Goal: Information Seeking & Learning: Find specific fact

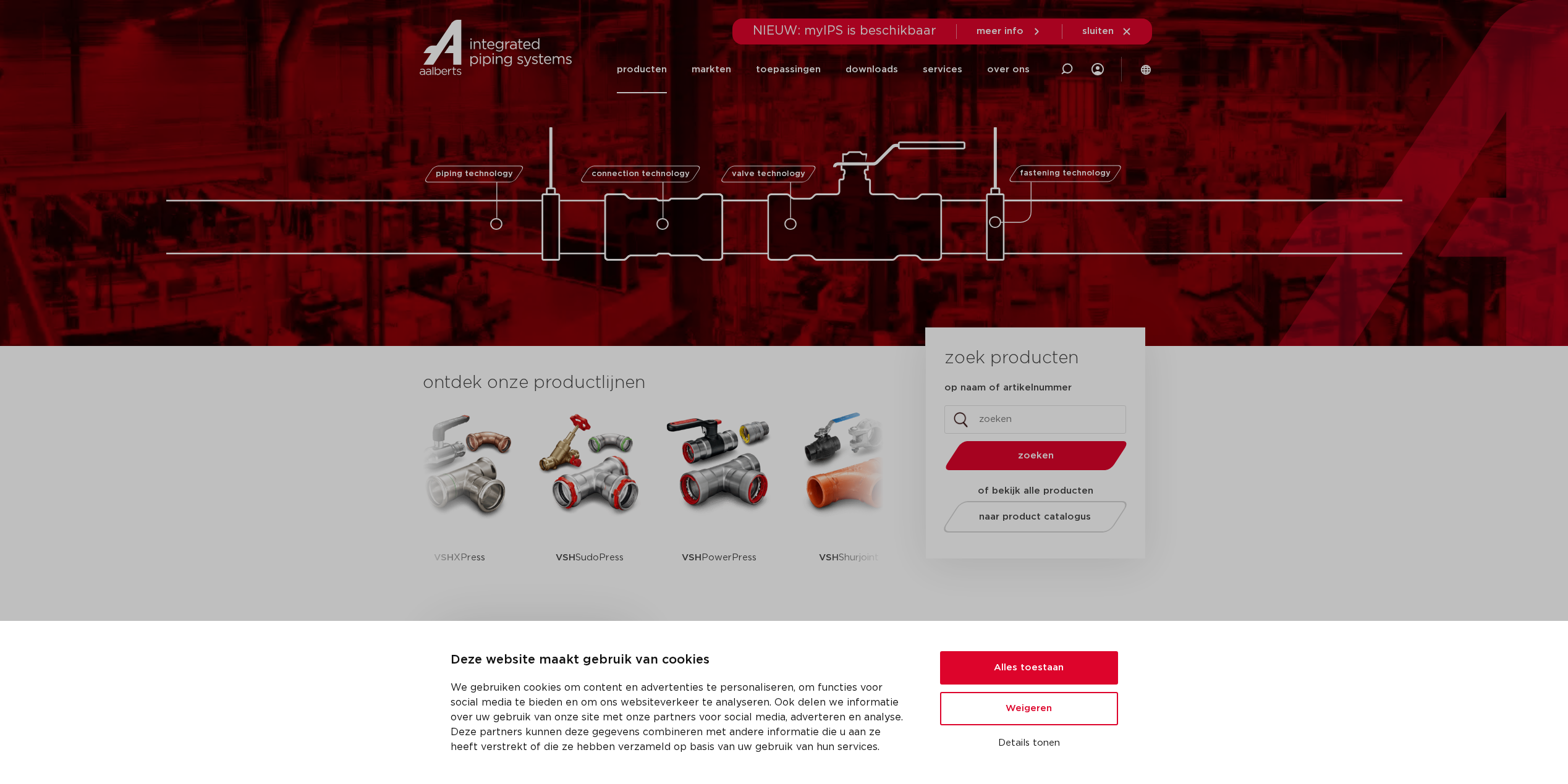
click at [657, 67] on link "producten" at bounding box center [642, 70] width 50 height 48
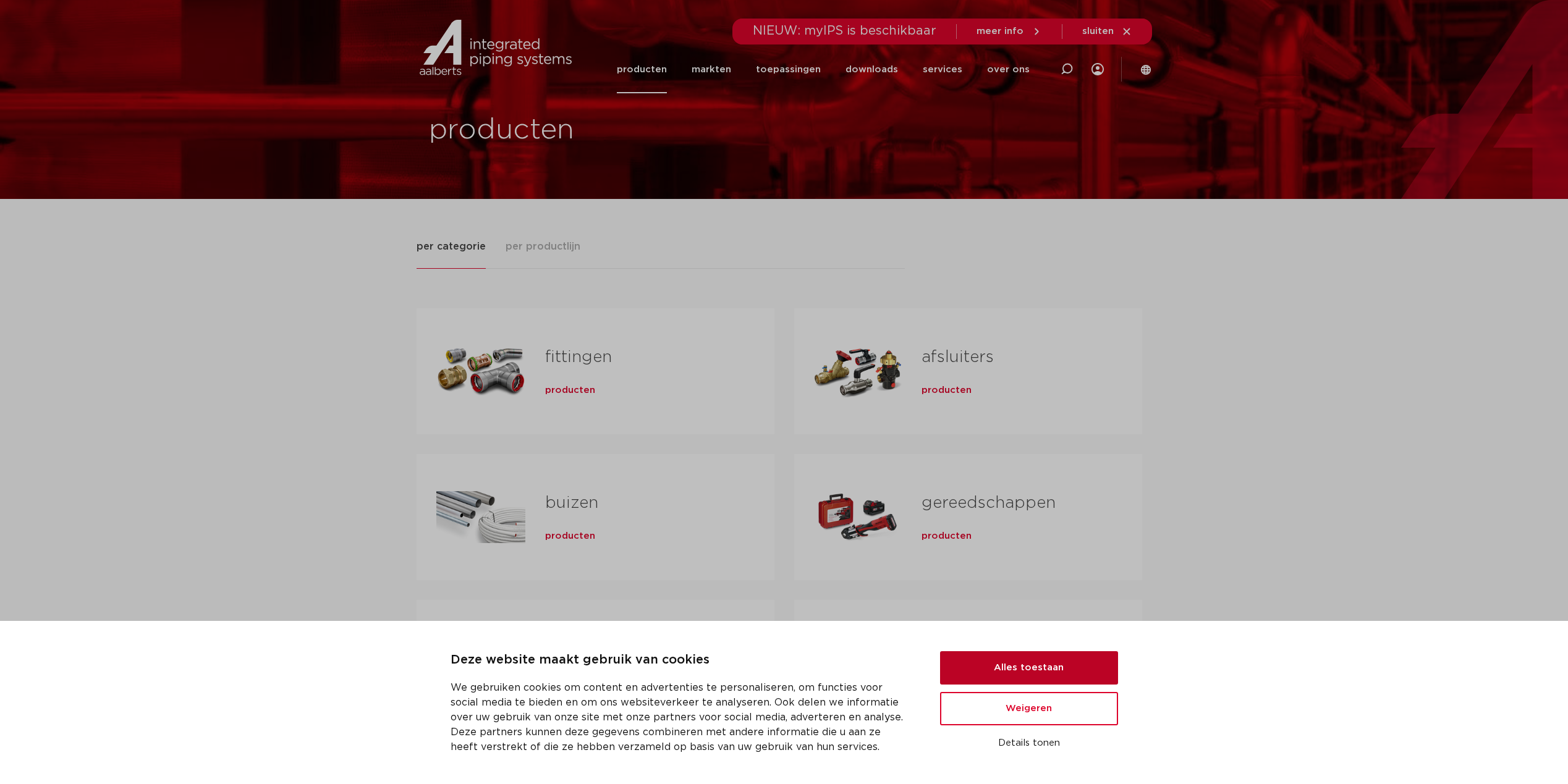
click at [1028, 667] on button "Alles toestaan" at bounding box center [1029, 668] width 178 height 34
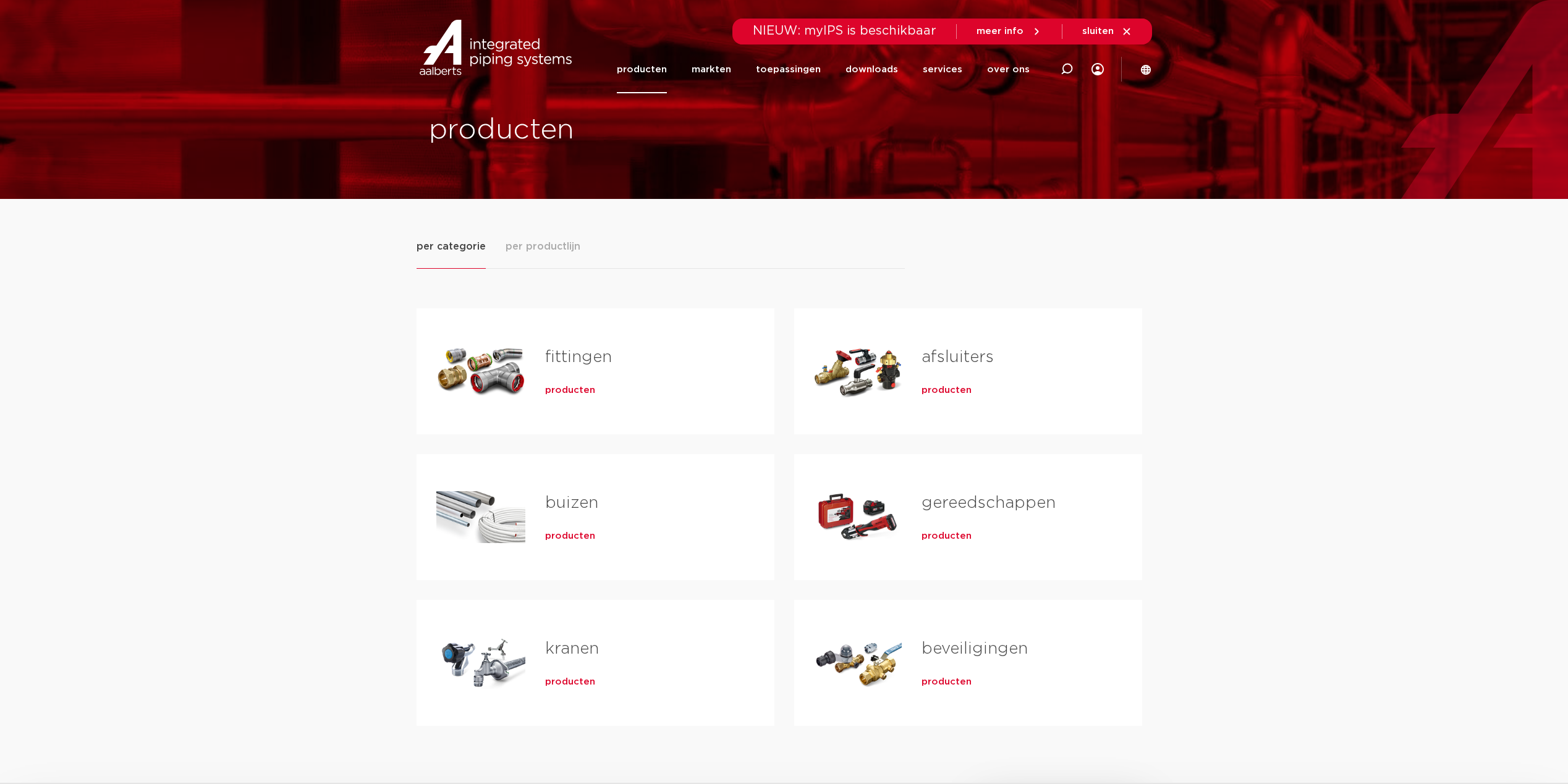
click at [951, 679] on span "producten" at bounding box center [947, 681] width 50 height 12
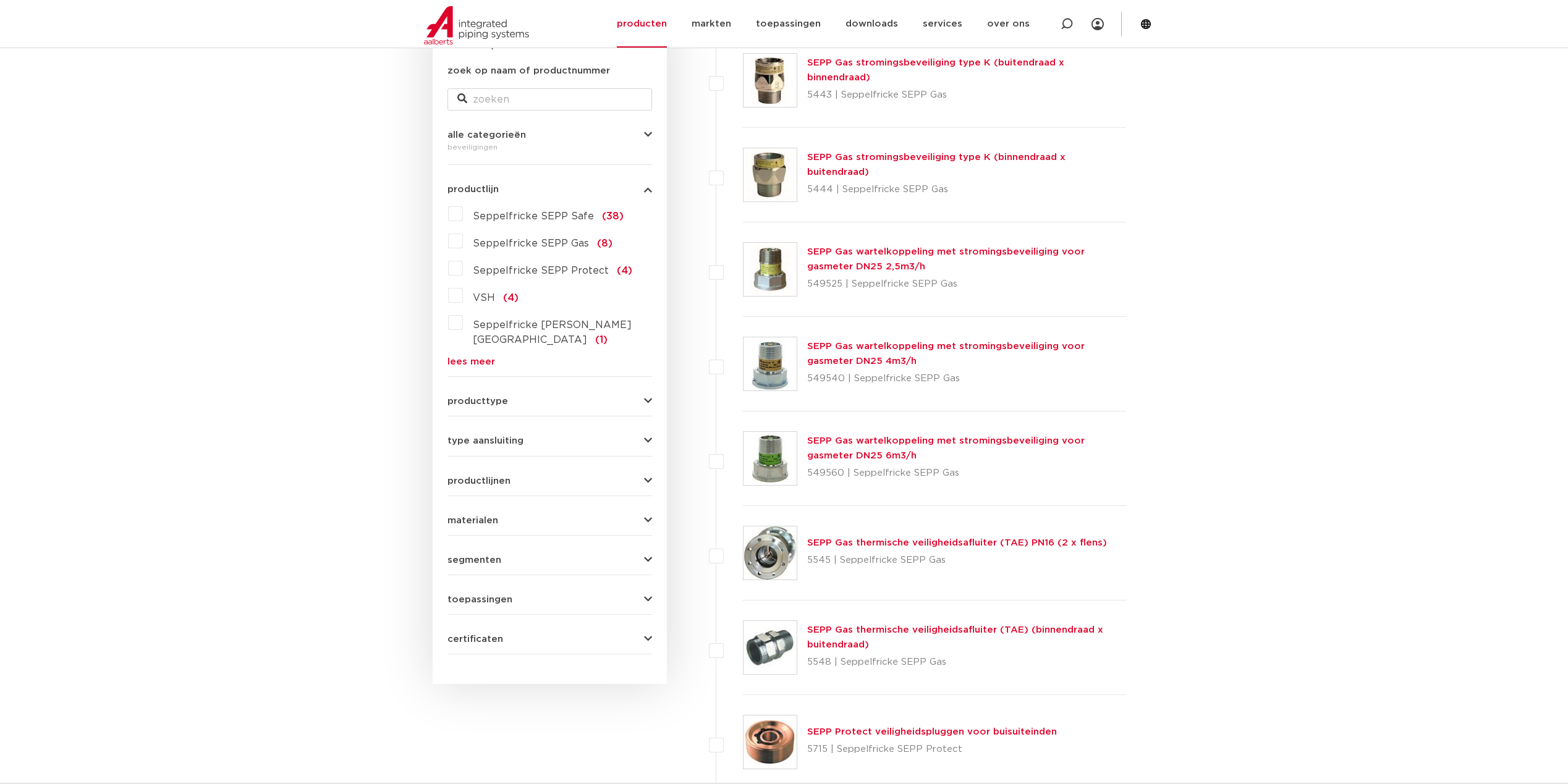
scroll to position [247, 0]
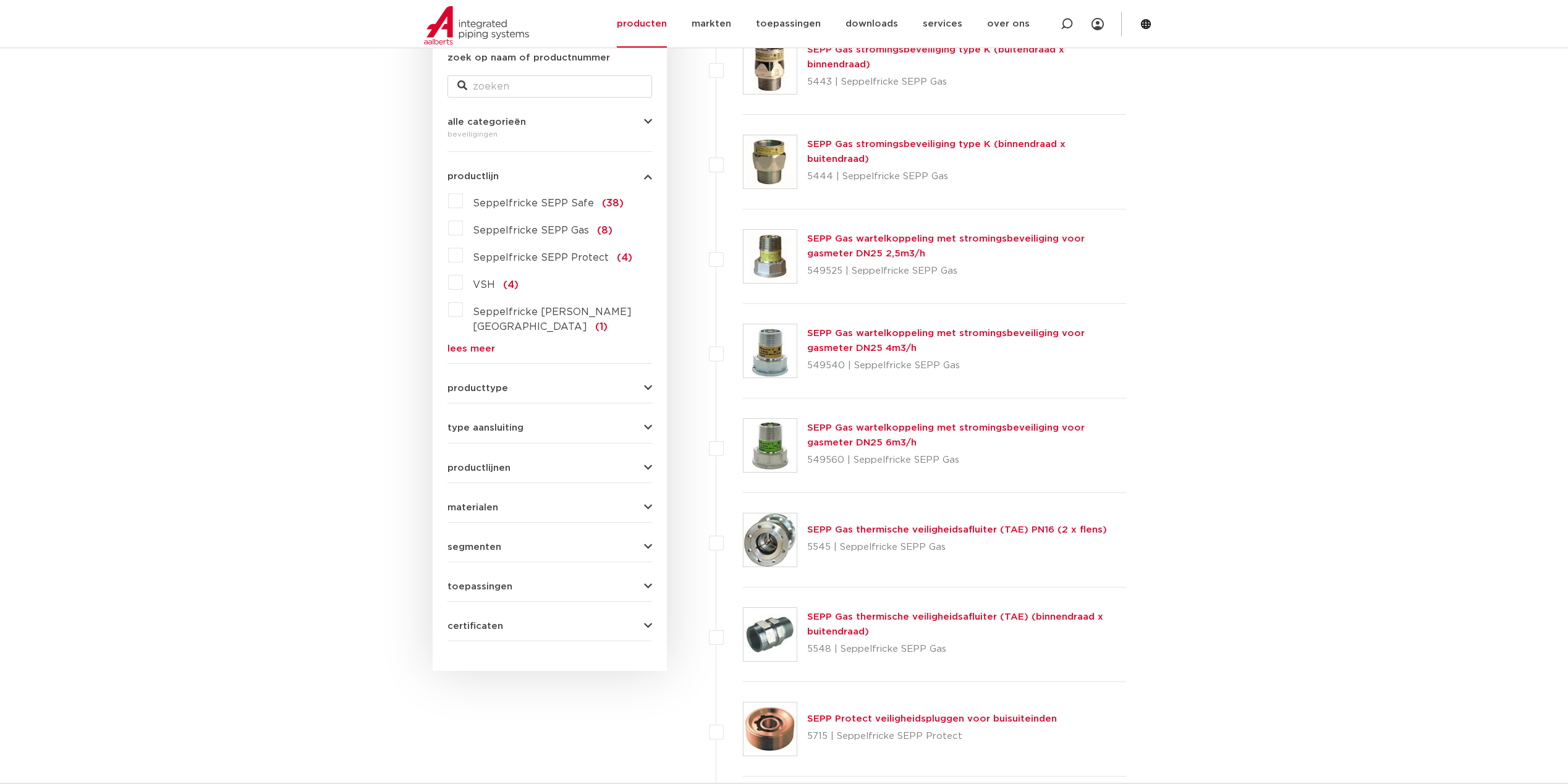
click at [648, 384] on icon "button" at bounding box center [648, 388] width 8 height 9
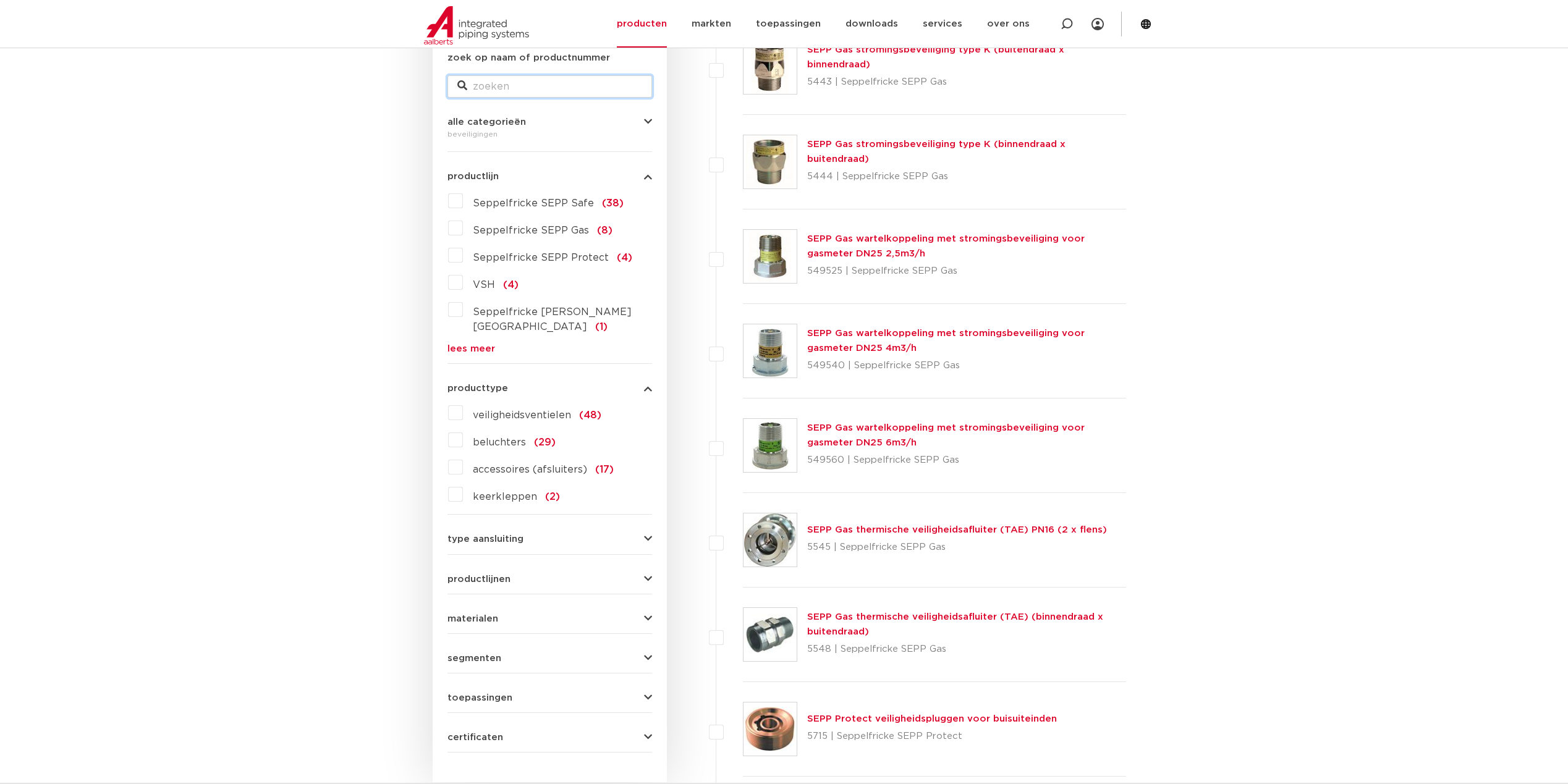
click at [513, 90] on input "zoek op naam of productnummer" at bounding box center [550, 86] width 204 height 22
type input "vuil"
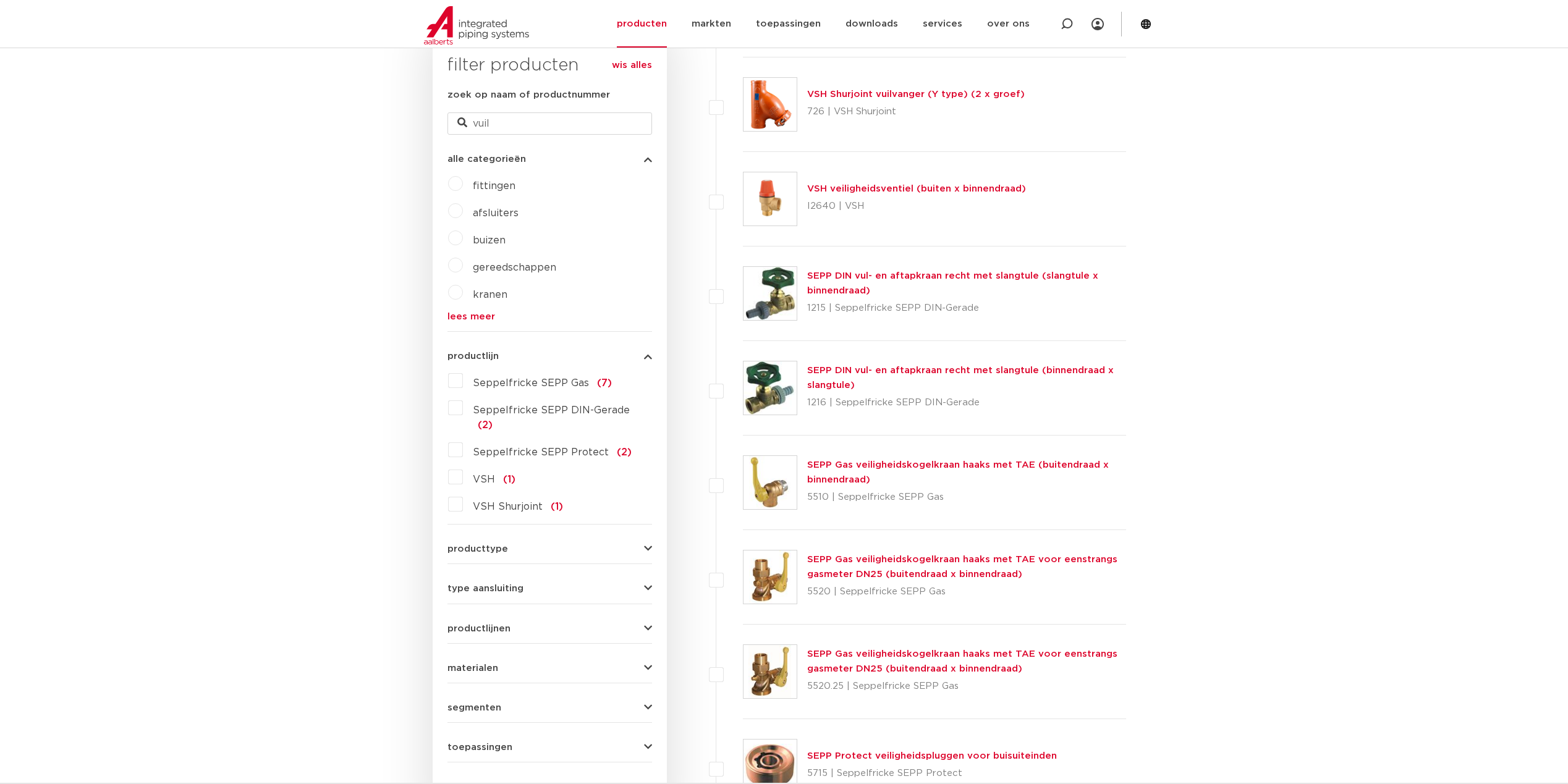
scroll to position [62, 0]
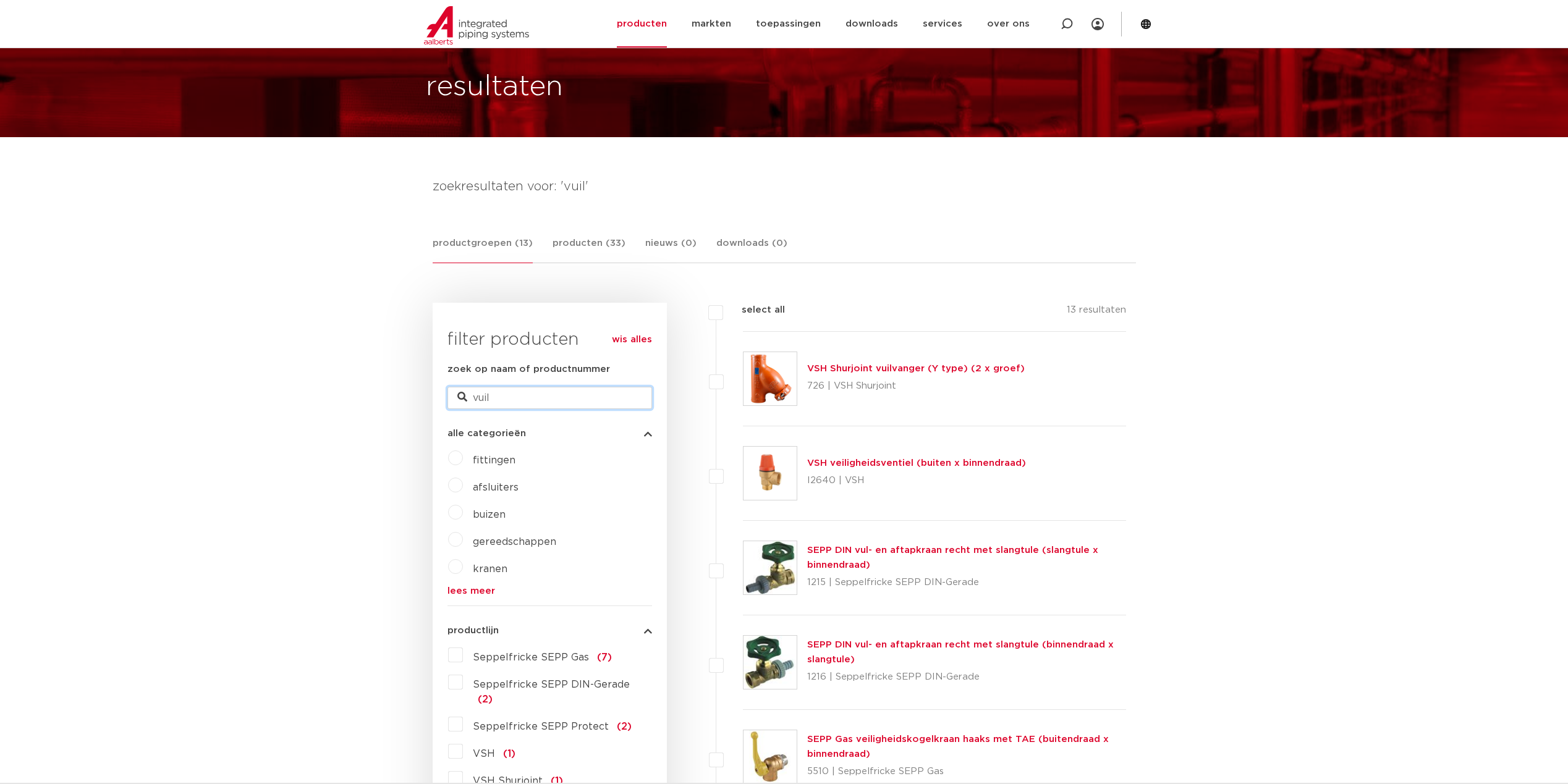
click at [523, 396] on input "vuil" at bounding box center [550, 398] width 204 height 22
type input "vuilvang"
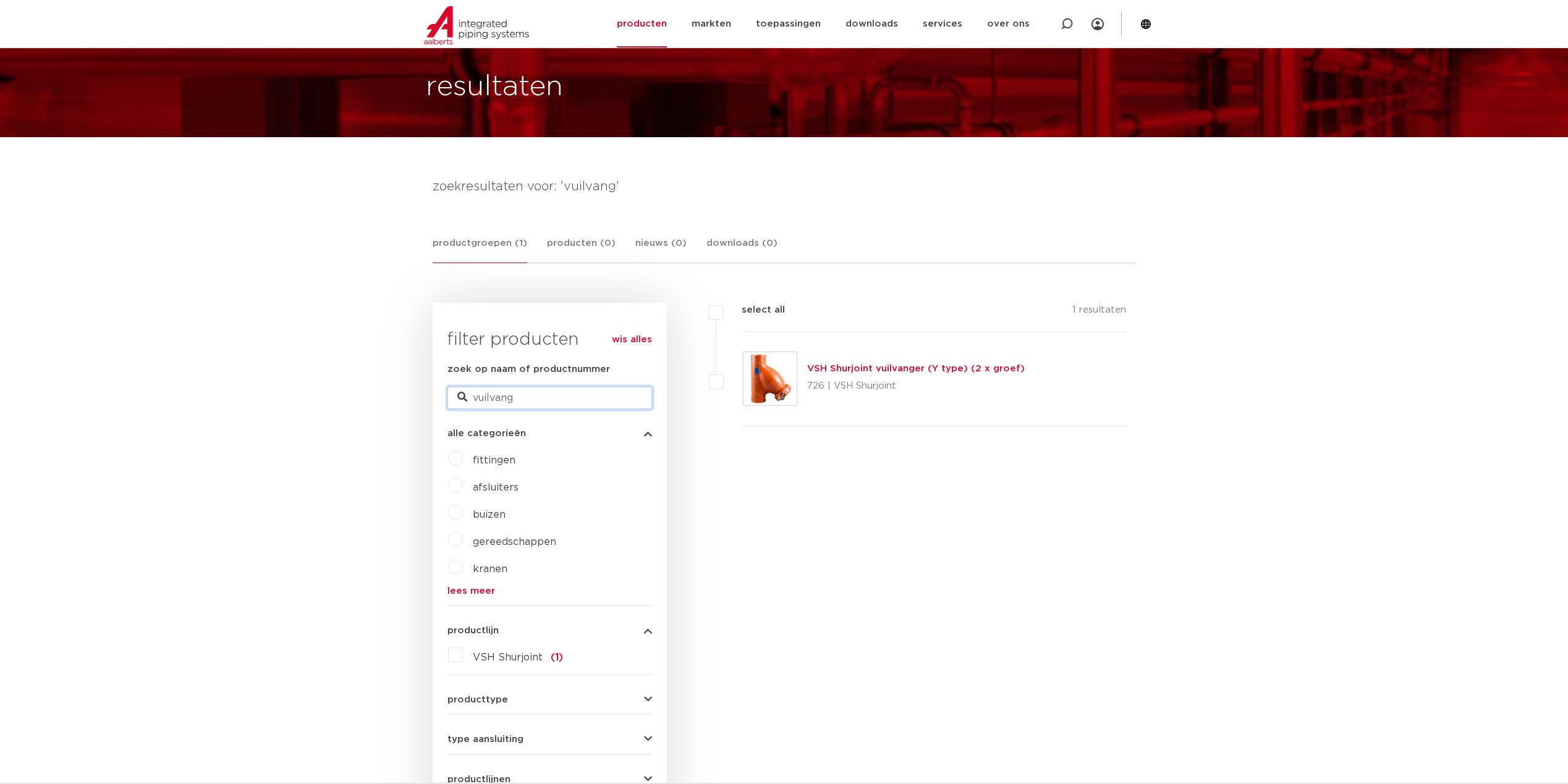
drag, startPoint x: 490, startPoint y: 397, endPoint x: 557, endPoint y: 402, distance: 67.2
click at [555, 403] on input "vuilvang" at bounding box center [550, 398] width 204 height 22
type input "vuilafsch"
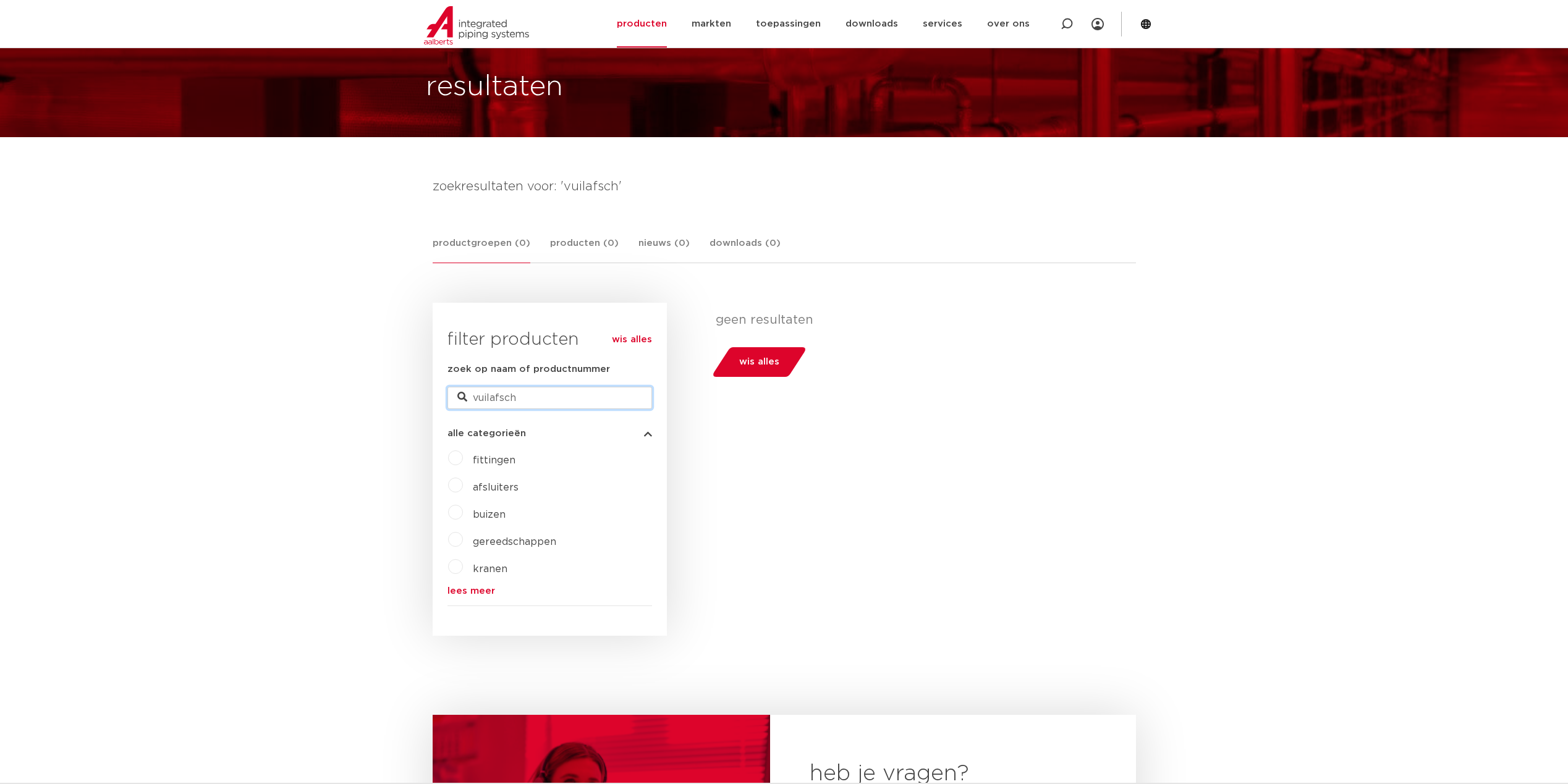
drag, startPoint x: 491, startPoint y: 397, endPoint x: 544, endPoint y: 397, distance: 53.0
click at [544, 397] on input "vuilafsch" at bounding box center [550, 398] width 204 height 22
type input "v"
type input "filter"
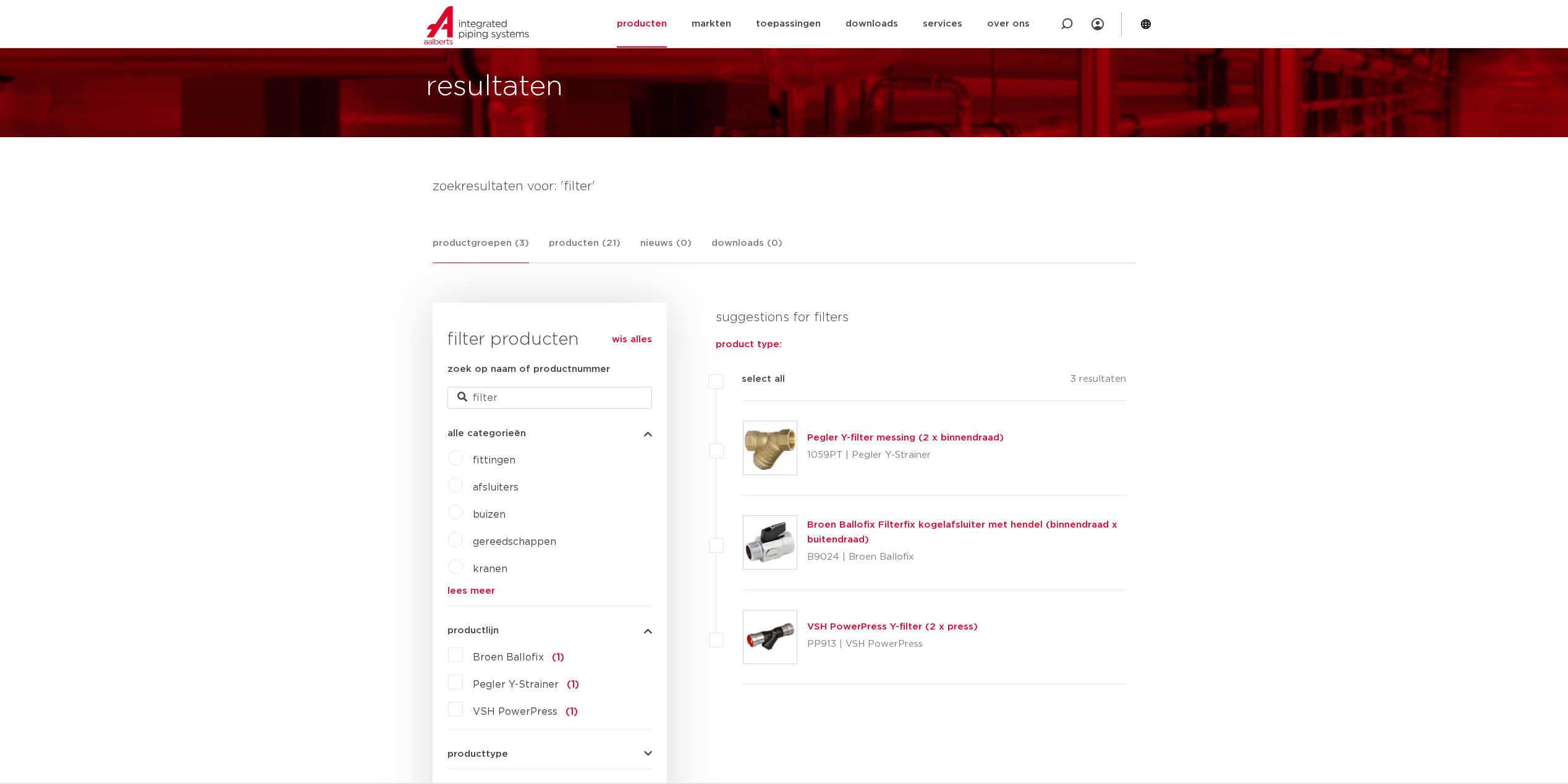
click at [862, 437] on link "Pegler Y-filter messing (2 x binnendraad)" at bounding box center [905, 438] width 197 height 9
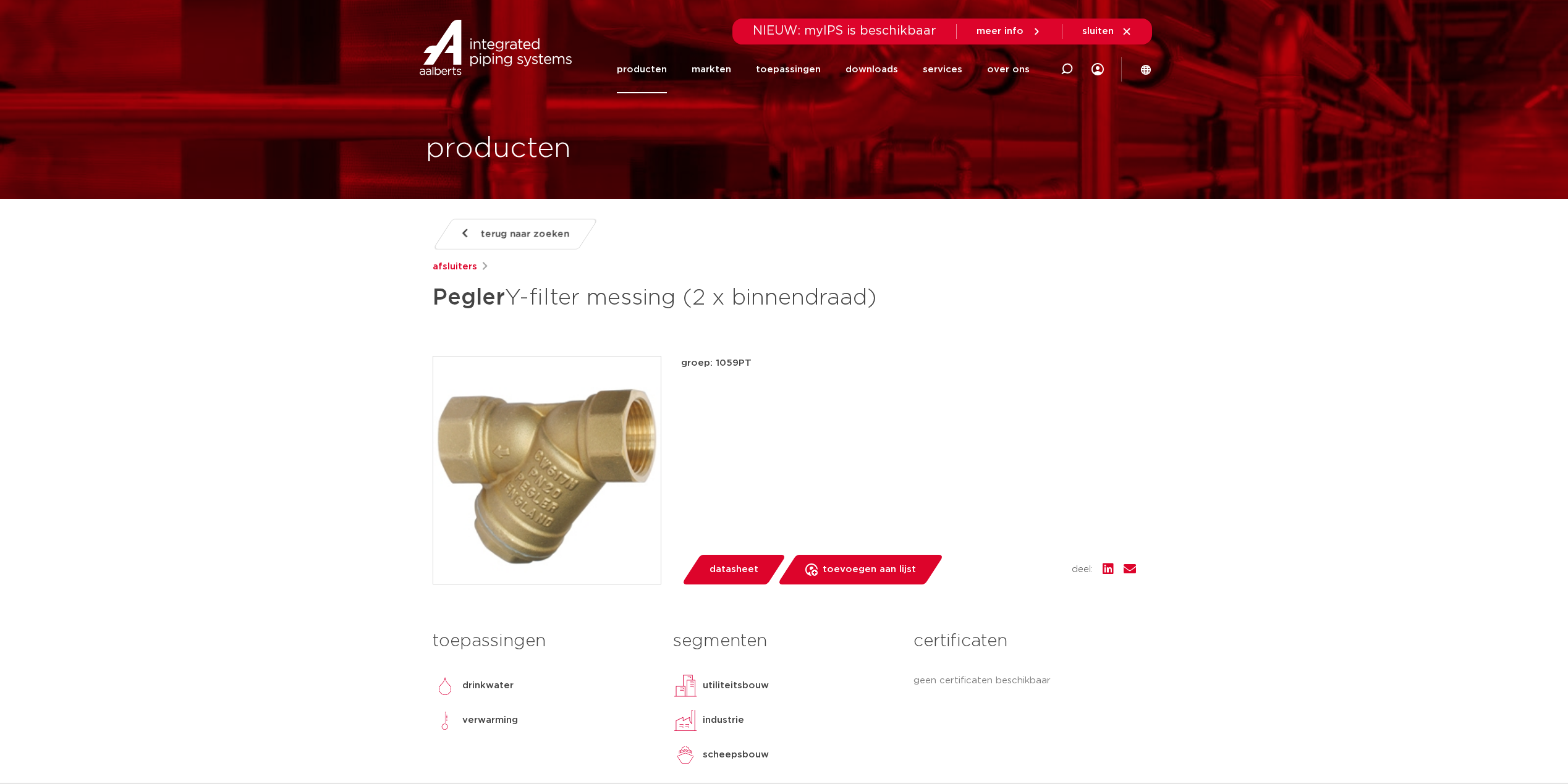
click at [726, 567] on span "datasheet" at bounding box center [734, 569] width 49 height 20
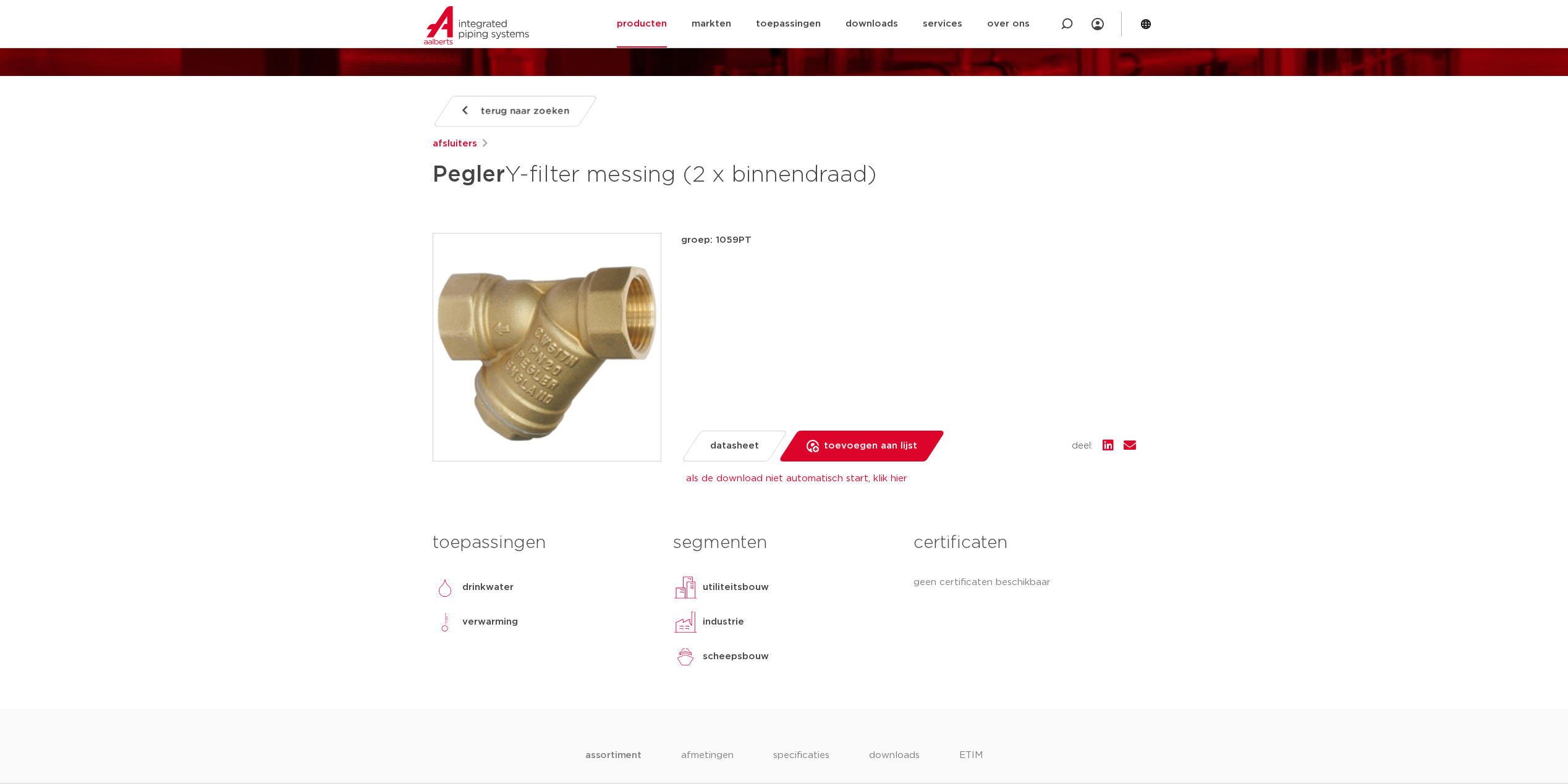
scroll to position [124, 0]
drag, startPoint x: 435, startPoint y: 172, endPoint x: 584, endPoint y: 169, distance: 149.0
click at [584, 169] on h1 "Pegler Y-filter messing (2 x binnendraad)" at bounding box center [665, 173] width 464 height 37
drag, startPoint x: 584, startPoint y: 169, endPoint x: 555, endPoint y: 168, distance: 29.0
copy h1 "Pegler Y-filter"
